Goal: Information Seeking & Learning: Learn about a topic

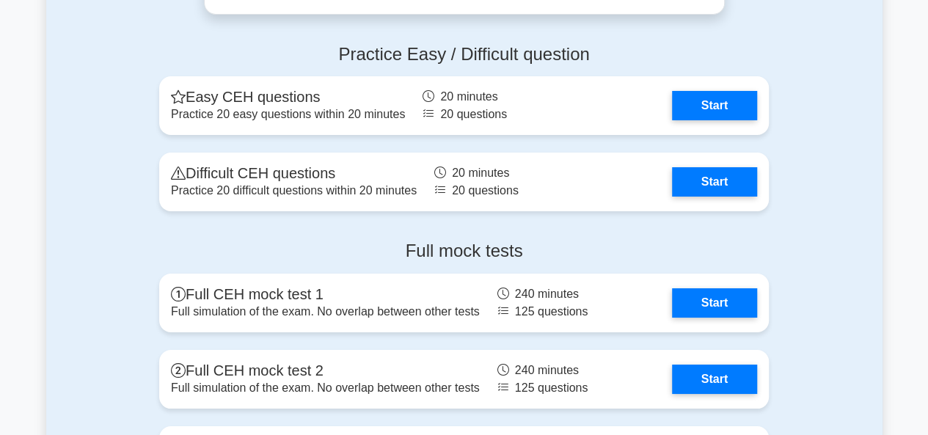
scroll to position [2593, 0]
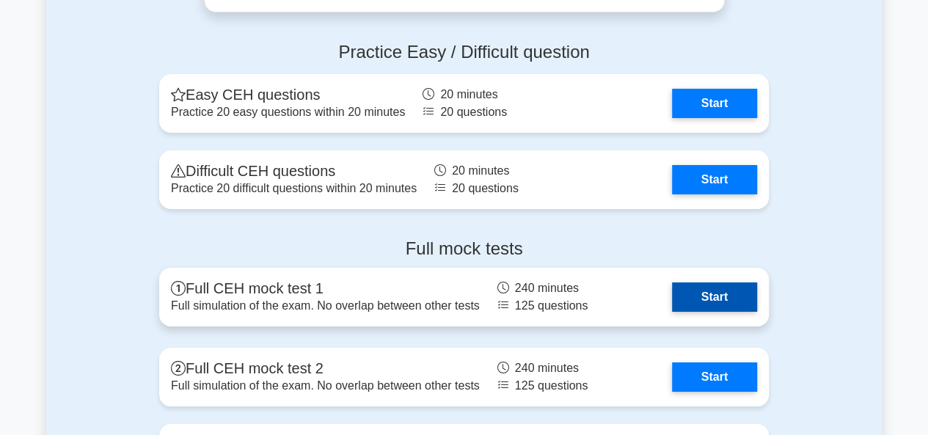
click at [693, 290] on link "Start" at bounding box center [714, 297] width 85 height 29
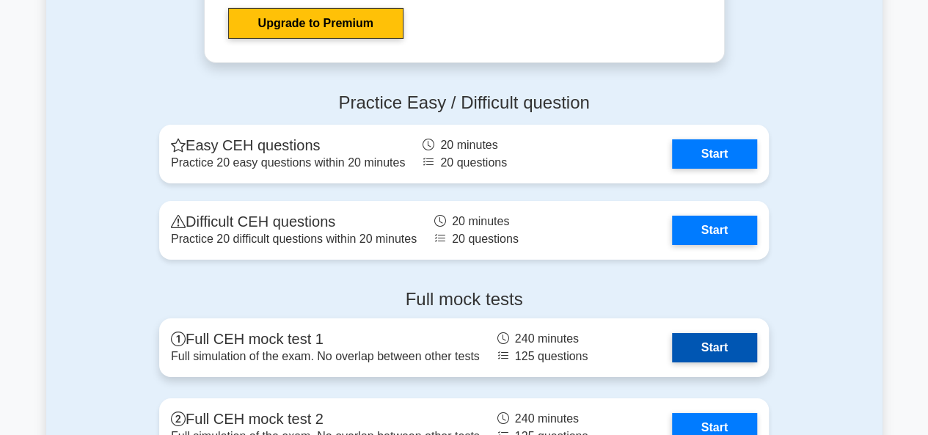
scroll to position [2544, 0]
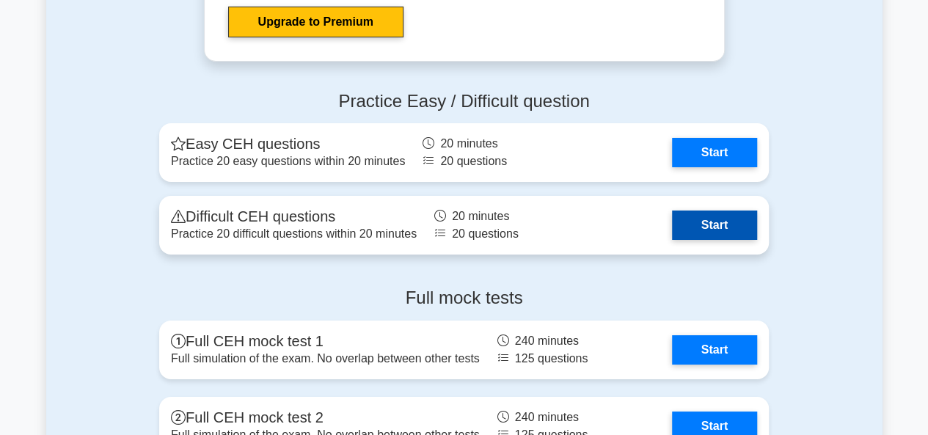
click at [723, 221] on link "Start" at bounding box center [714, 225] width 85 height 29
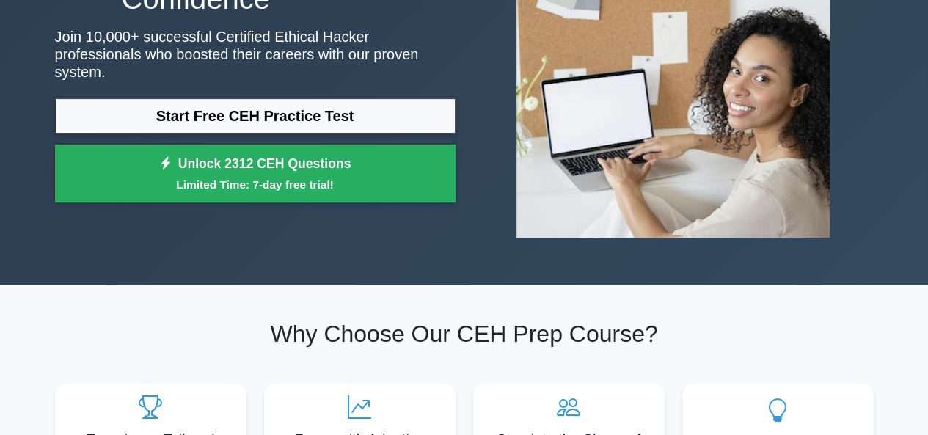
scroll to position [179, 0]
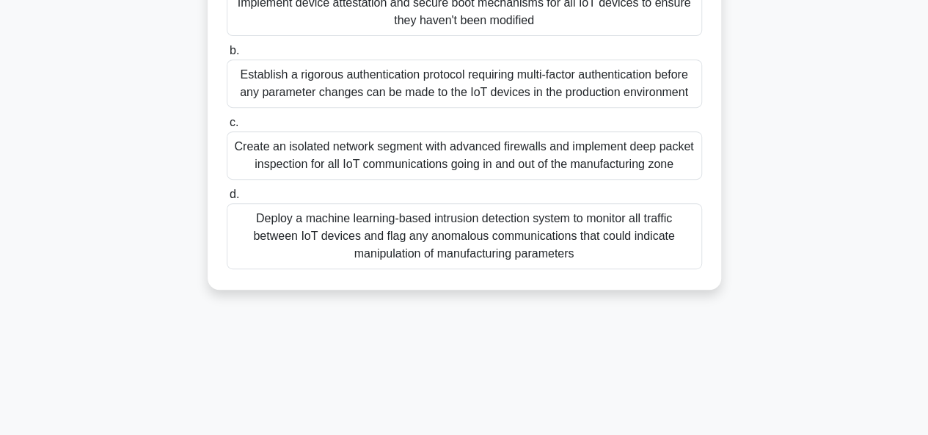
scroll to position [303, 0]
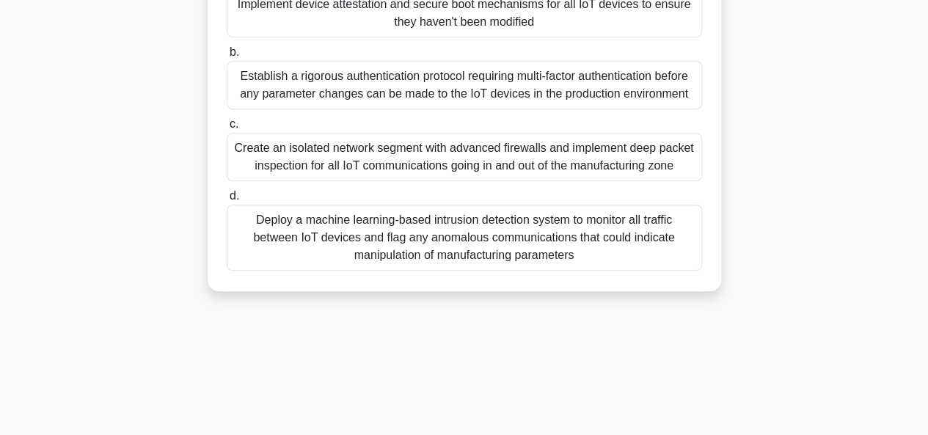
click at [429, 149] on div "Create an isolated network segment with advanced firewalls and implement deep p…" at bounding box center [464, 157] width 475 height 48
click at [227, 129] on input "c. Create an isolated network segment with advanced firewalls and implement dee…" at bounding box center [227, 125] width 0 height 10
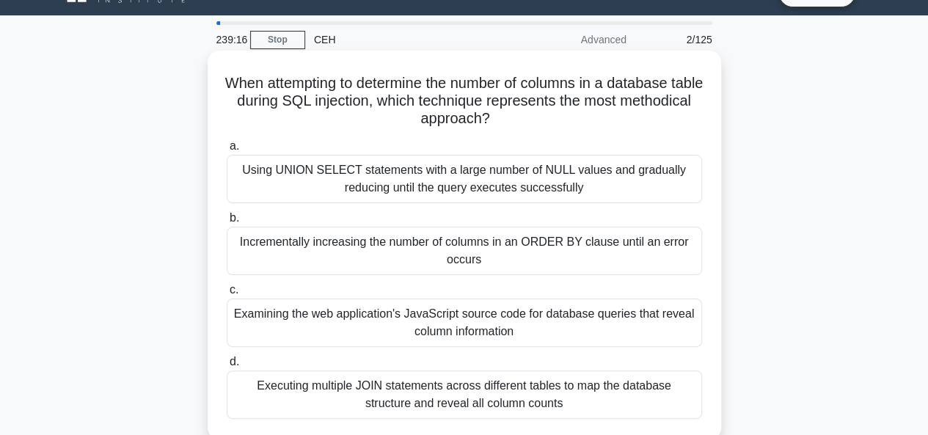
scroll to position [0, 0]
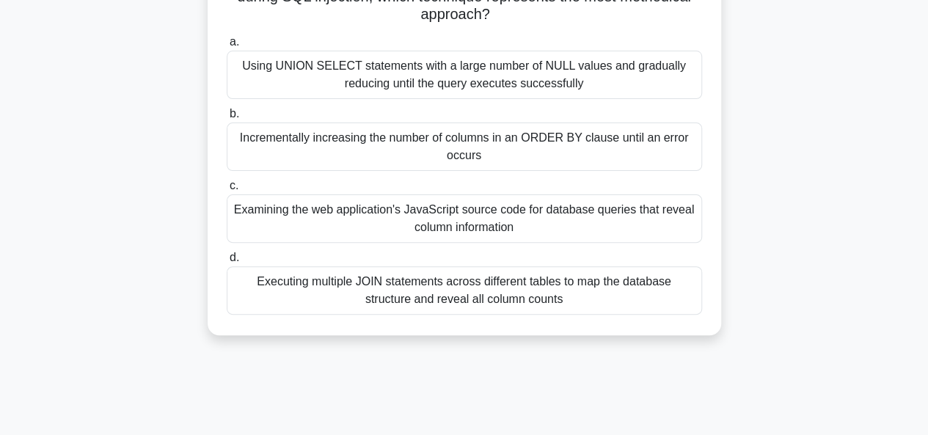
scroll to position [140, 0]
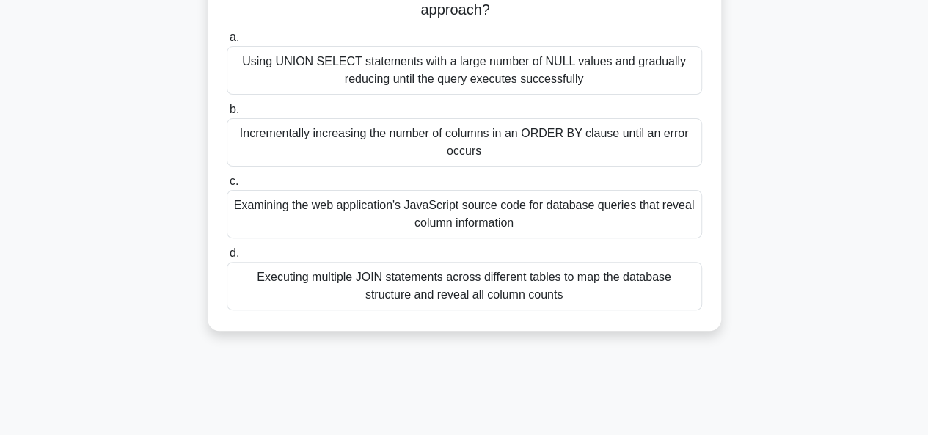
click at [590, 127] on div "Incrementally increasing the number of columns in an ORDER BY clause until an e…" at bounding box center [464, 142] width 475 height 48
click at [227, 114] on input "b. Incrementally increasing the number of columns in an ORDER BY clause until a…" at bounding box center [227, 110] width 0 height 10
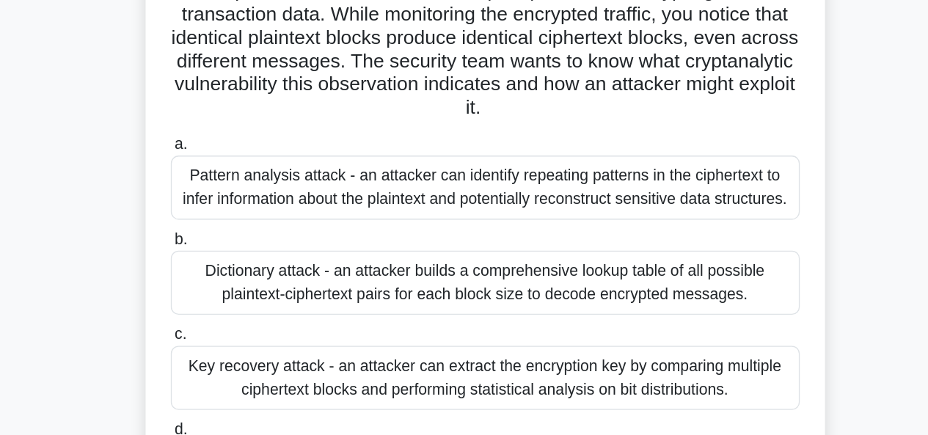
scroll to position [94, 0]
